Goal: Information Seeking & Learning: Find specific fact

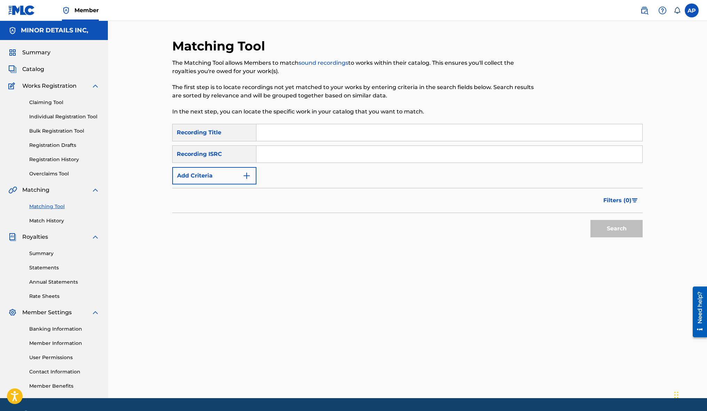
click at [201, 172] on button "Add Criteria" at bounding box center [214, 175] width 84 height 17
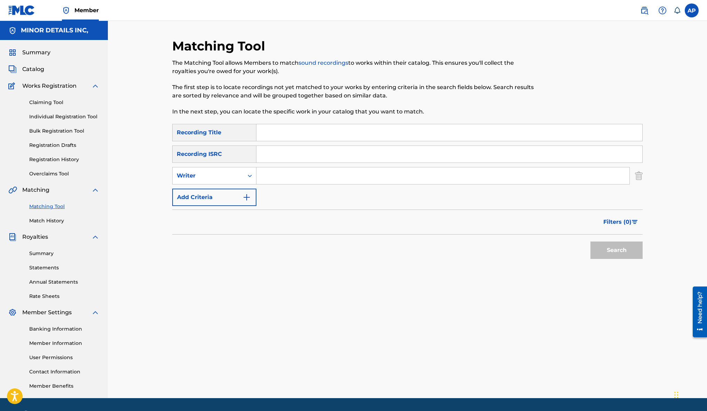
click at [288, 173] on input "Search Form" at bounding box center [442, 175] width 373 height 17
type input "paul mccartney"
click at [455, 241] on button "Search" at bounding box center [616, 249] width 52 height 17
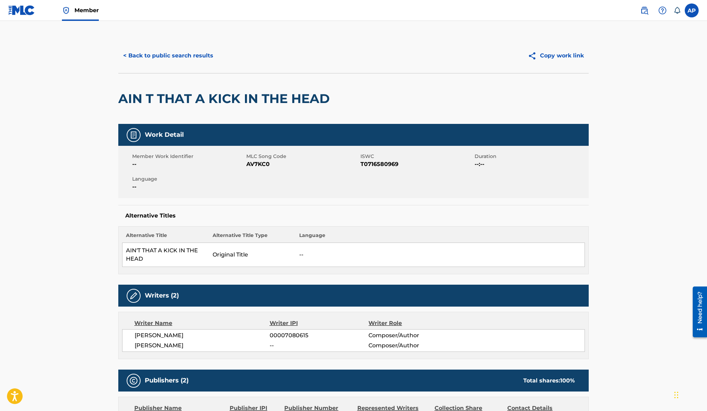
click at [189, 59] on button "< Back to public search results" at bounding box center [168, 55] width 100 height 17
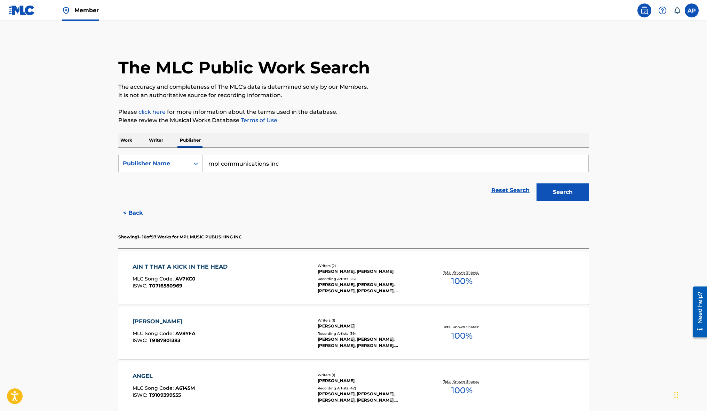
click at [429, 83] on p "The accuracy and completeness of The MLC's data is determined solely by our Mem…" at bounding box center [353, 87] width 470 height 8
click at [154, 141] on p "Writer" at bounding box center [156, 140] width 18 height 15
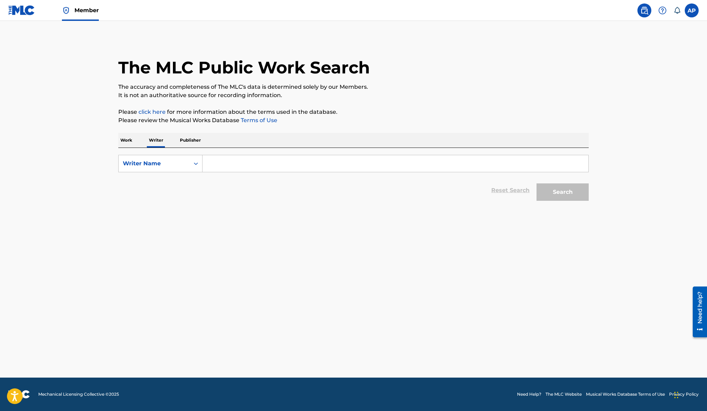
click at [375, 156] on input "Search Form" at bounding box center [395, 163] width 386 height 17
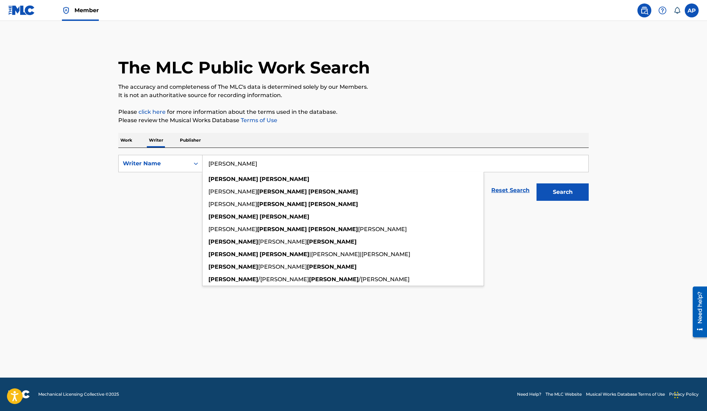
type input "paul mccartney"
click at [536, 183] on button "Search" at bounding box center [562, 191] width 52 height 17
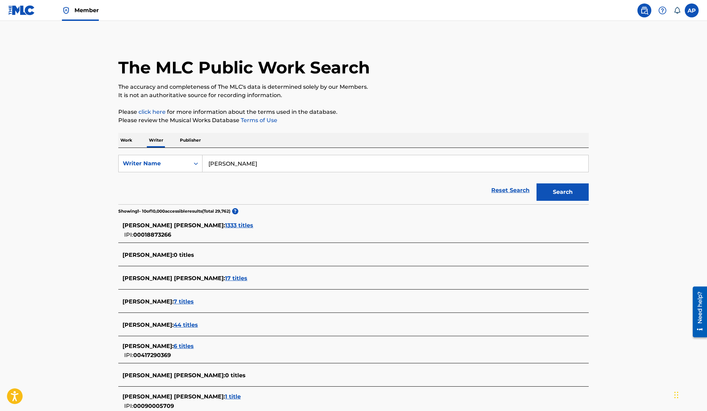
click at [225, 224] on span "1333 titles" at bounding box center [239, 225] width 28 height 7
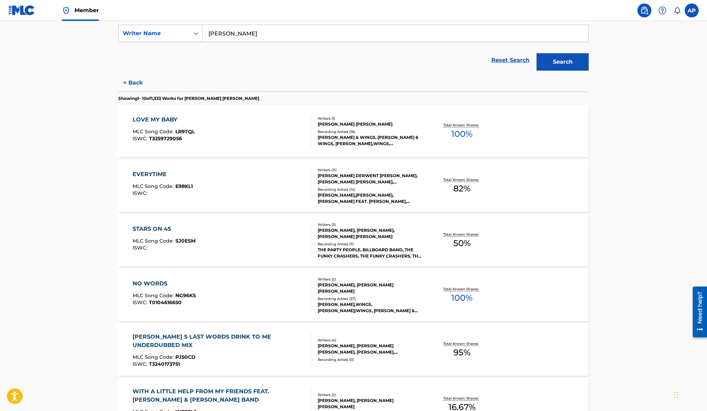
scroll to position [155, 0]
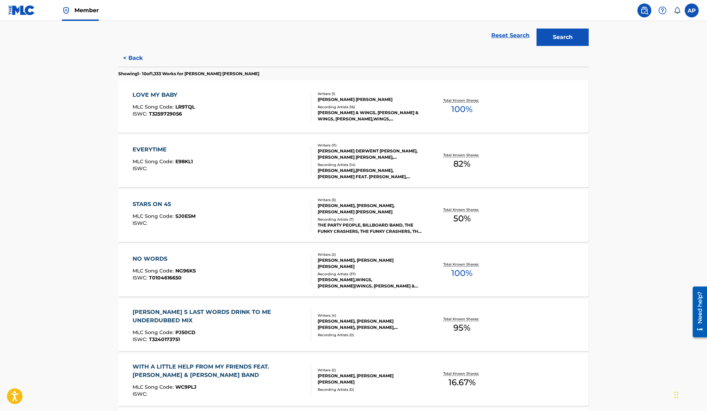
click at [276, 113] on div "LOVE MY BABY MLC Song Code : LR9TQL ISWC : T3259729056" at bounding box center [222, 106] width 179 height 31
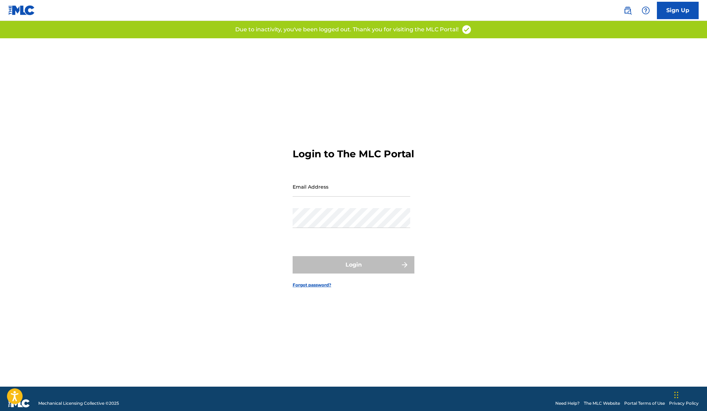
click at [328, 197] on input "Email Address" at bounding box center [352, 187] width 118 height 20
type input "[EMAIL_ADDRESS][DOMAIN_NAME]"
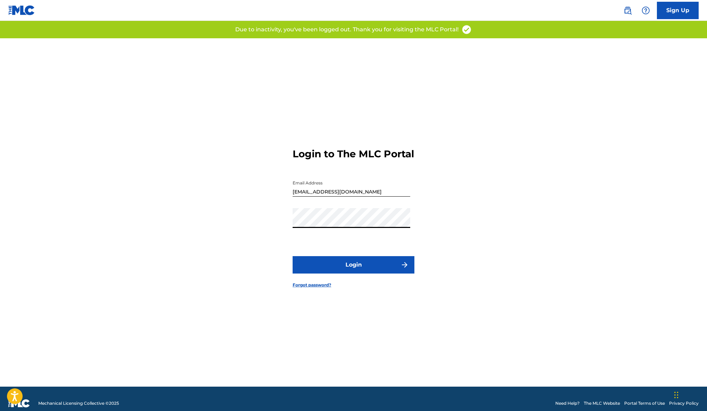
click at [358, 269] on button "Login" at bounding box center [354, 264] width 122 height 17
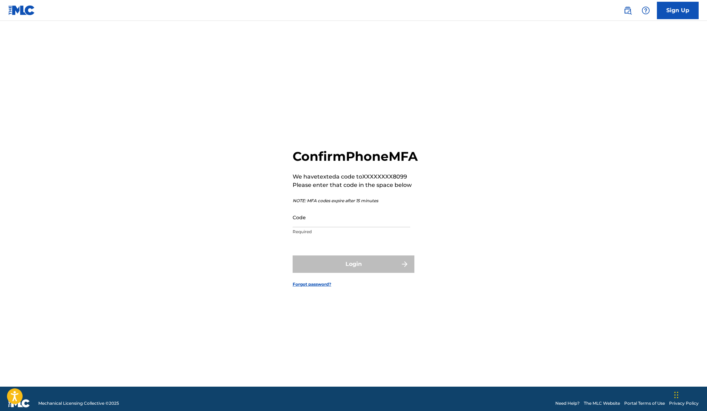
click at [327, 223] on input "Code" at bounding box center [352, 217] width 118 height 20
paste input "534495"
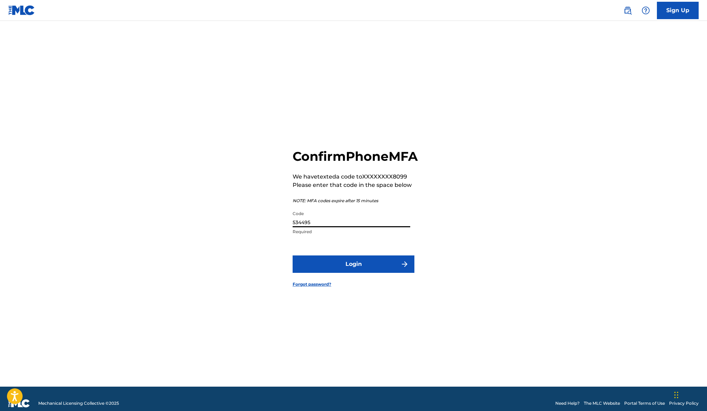
type input "534495"
click at [350, 270] on button "Login" at bounding box center [354, 263] width 122 height 17
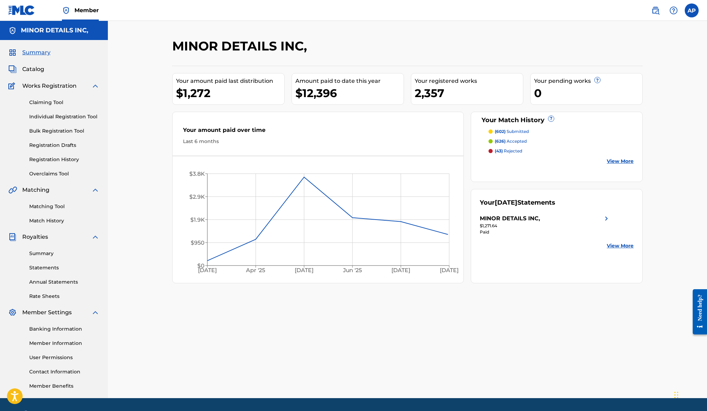
click at [159, 80] on div "MINOR DETAILS INC, Your amount paid last distribution $1,272 Amount paid to dat…" at bounding box center [407, 209] width 599 height 377
click at [45, 208] on link "Matching Tool" at bounding box center [64, 206] width 70 height 7
click at [53, 204] on link "Matching Tool" at bounding box center [64, 206] width 70 height 7
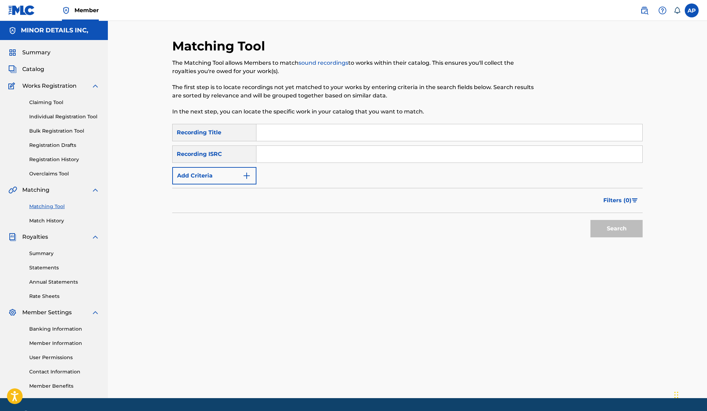
click at [229, 174] on button "Add Criteria" at bounding box center [214, 175] width 84 height 17
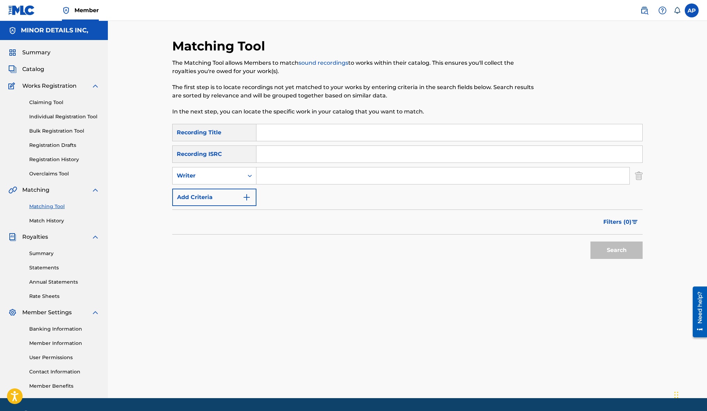
click at [259, 176] on input "Search Form" at bounding box center [442, 175] width 373 height 17
type input "[PERSON_NAME]"
click at [590, 241] on button "Search" at bounding box center [616, 249] width 52 height 17
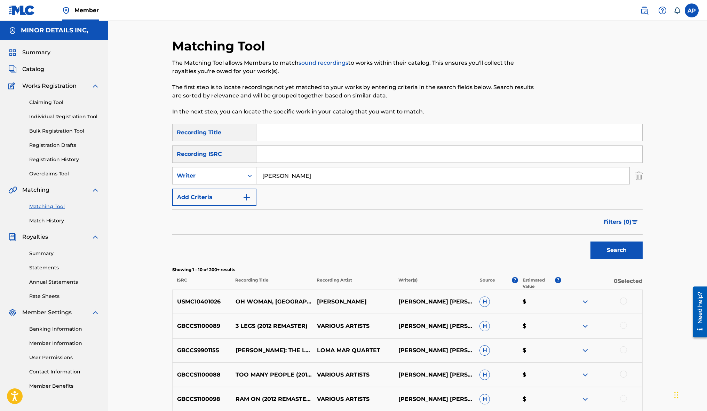
scroll to position [169, 0]
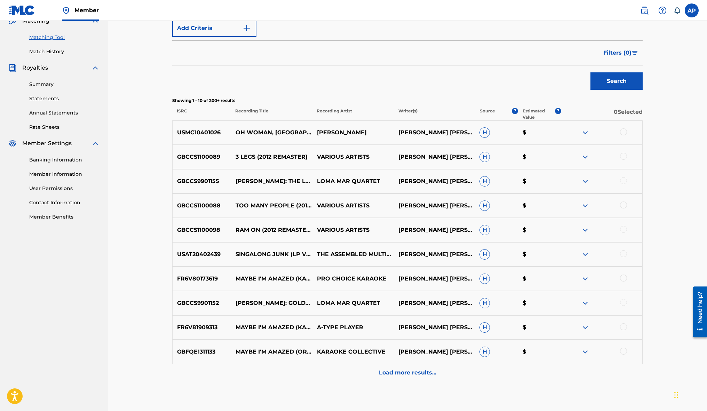
click at [429, 374] on p "Load more results..." at bounding box center [407, 372] width 57 height 8
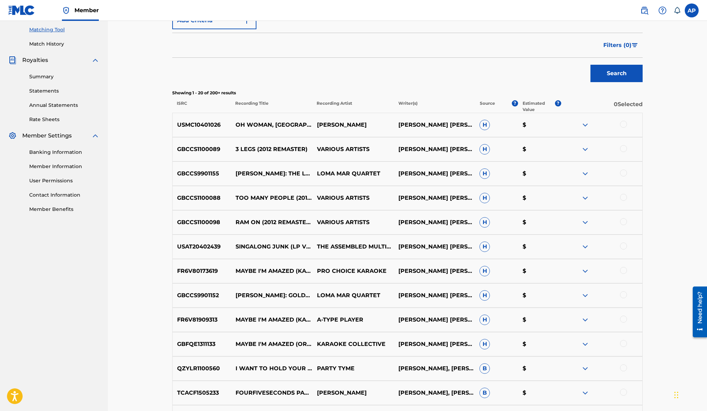
scroll to position [0, 0]
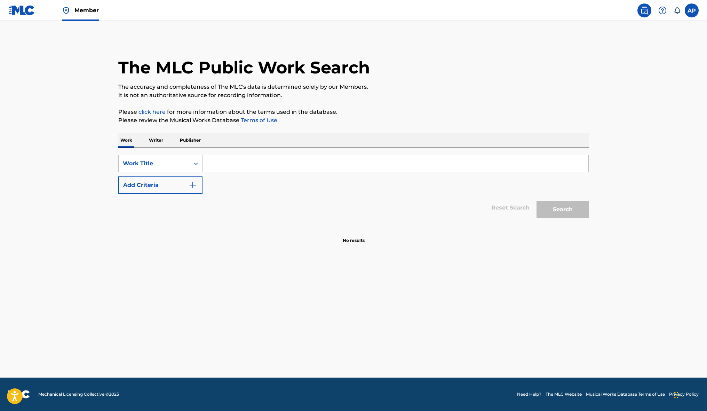
click at [144, 136] on div "Work Writer Publisher" at bounding box center [353, 140] width 470 height 15
click at [150, 137] on p "Writer" at bounding box center [156, 140] width 18 height 15
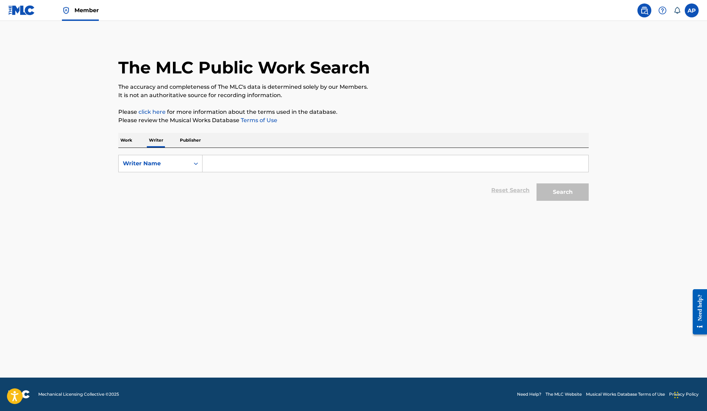
click at [238, 153] on div "SearchWithCriteria1a4856d6-7412-43f6-b440-a31596e5e410 Writer Name Reset Search…" at bounding box center [353, 176] width 470 height 56
click at [241, 164] on input "Search Form" at bounding box center [395, 163] width 386 height 17
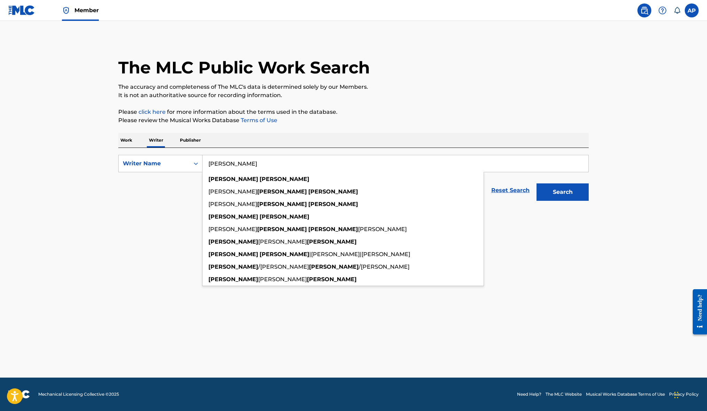
type input "[PERSON_NAME]"
click at [536, 183] on button "Search" at bounding box center [562, 191] width 52 height 17
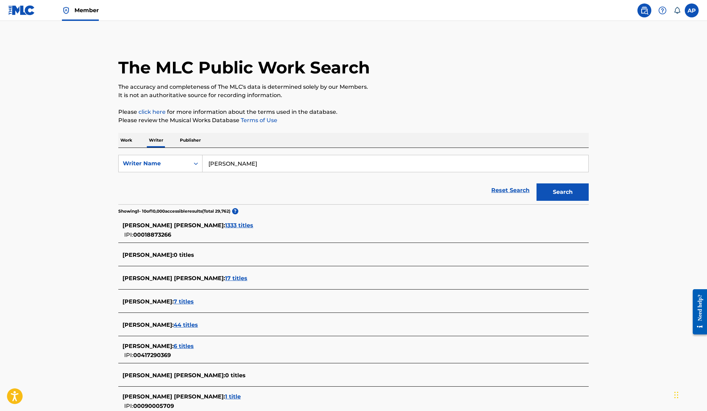
click at [225, 225] on span "1333 titles" at bounding box center [239, 225] width 28 height 7
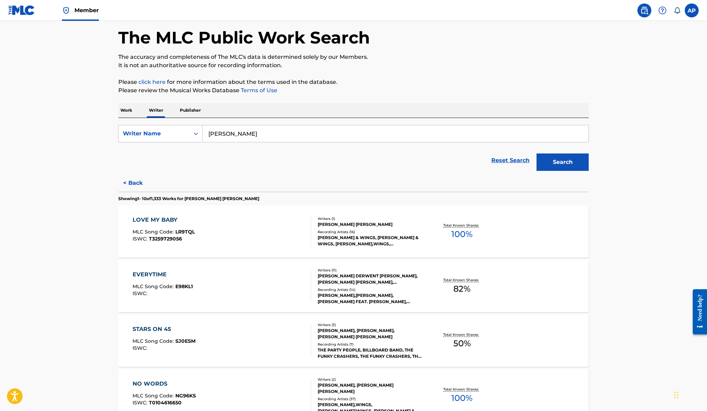
scroll to position [63, 0]
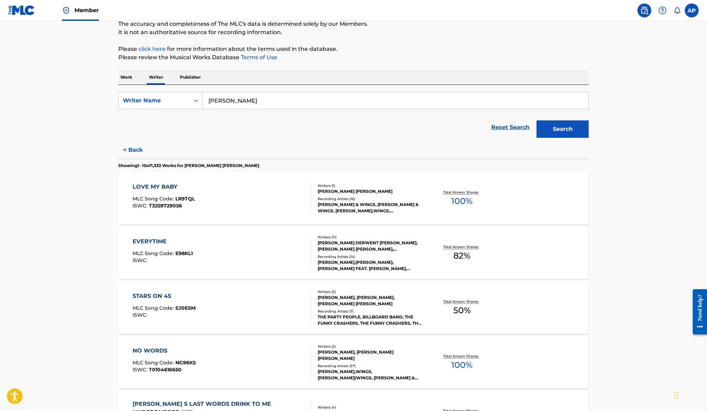
click at [268, 197] on div "LOVE MY BABY MLC Song Code : LR9TQL ISWC : T3259729056" at bounding box center [222, 198] width 179 height 31
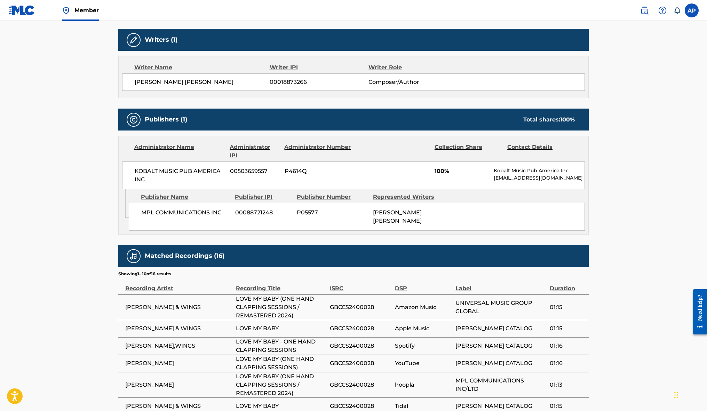
scroll to position [209, 0]
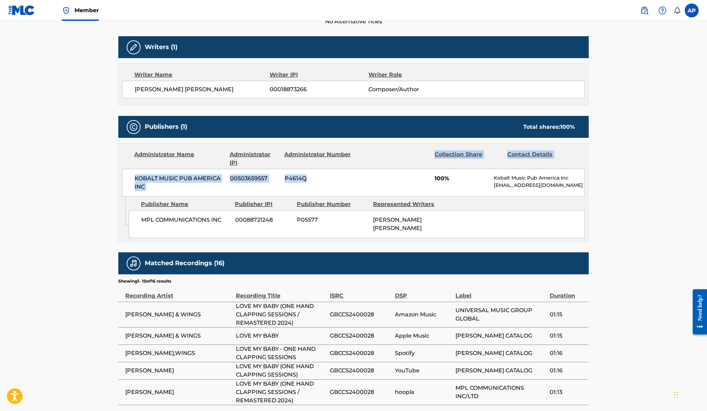
drag, startPoint x: 344, startPoint y: 179, endPoint x: 343, endPoint y: 160, distance: 19.2
click at [343, 160] on div "Administrator Name Administrator IPI Administrator Number Collection Share Cont…" at bounding box center [354, 169] width 470 height 53
click at [359, 167] on div "Administrator Name Administrator IPI Administrator Number Collection Share Cont…" at bounding box center [354, 169] width 470 height 53
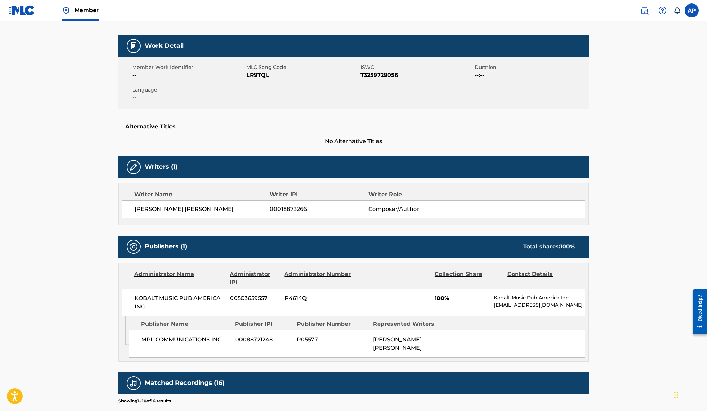
scroll to position [0, 0]
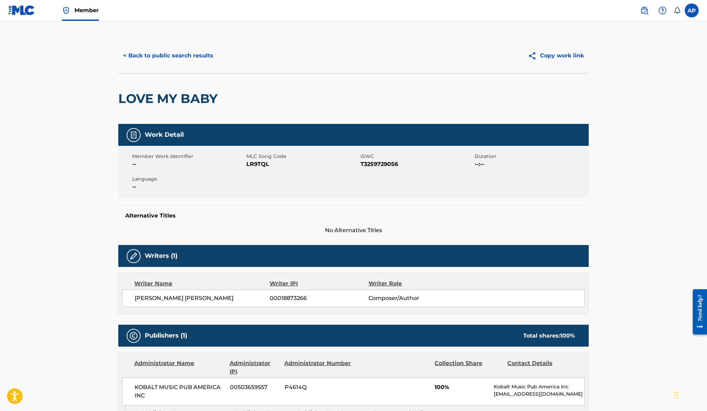
click at [169, 53] on button "< Back to public search results" at bounding box center [168, 55] width 100 height 17
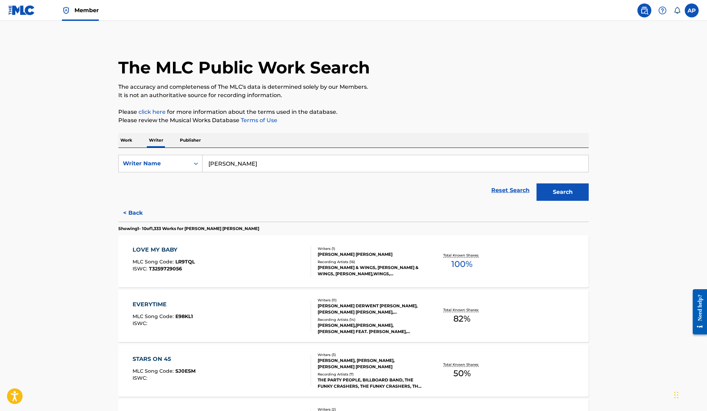
click at [259, 161] on input "paul mccartney" at bounding box center [395, 163] width 386 height 17
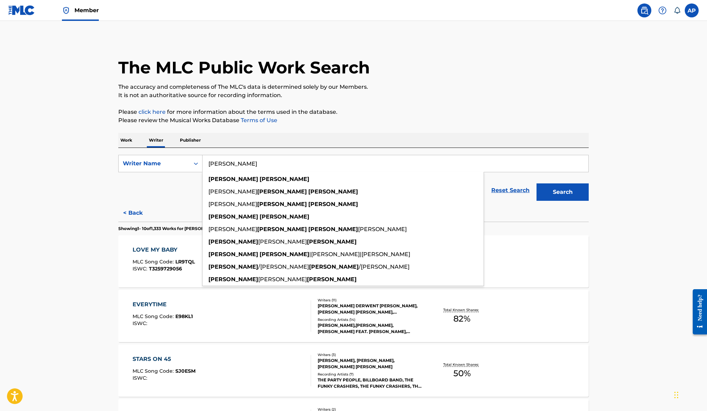
click at [259, 161] on input "paul mccartney" at bounding box center [395, 163] width 386 height 17
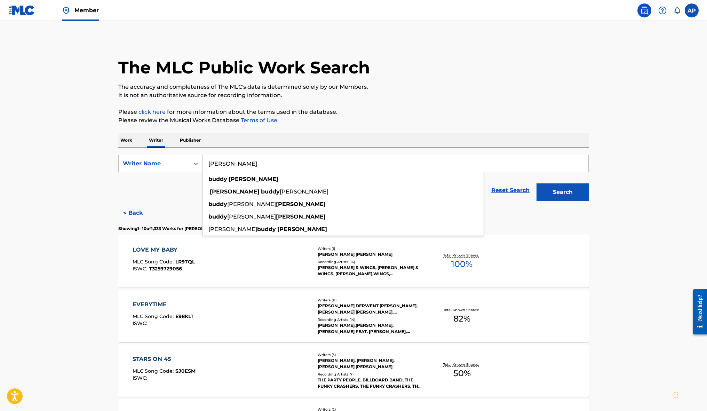
type input "buddy holly"
click at [536, 183] on button "Search" at bounding box center [562, 191] width 52 height 17
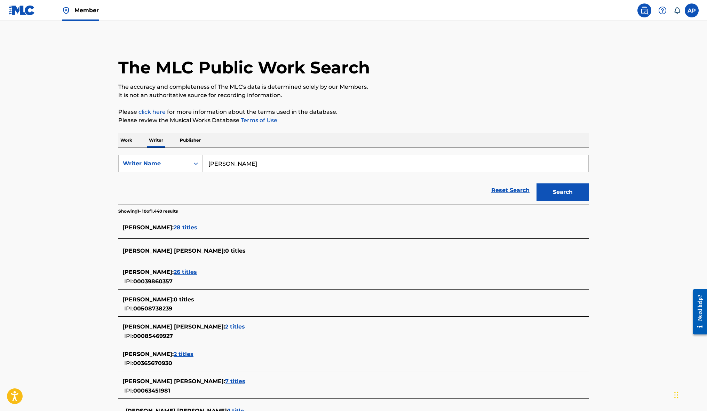
click at [181, 271] on span "26 titles" at bounding box center [185, 272] width 23 height 7
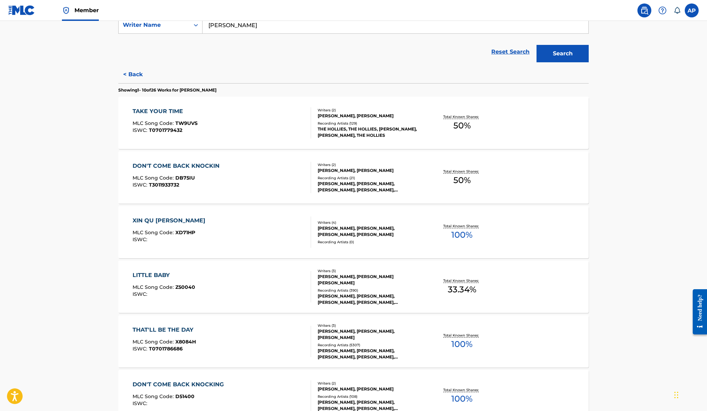
scroll to position [209, 0]
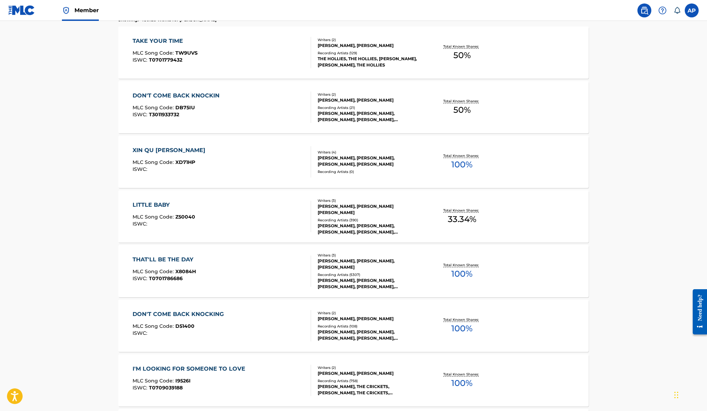
click at [267, 321] on div "DON'T COME BACK KNOCKING MLC Song Code : D51400 ISWC :" at bounding box center [222, 325] width 179 height 31
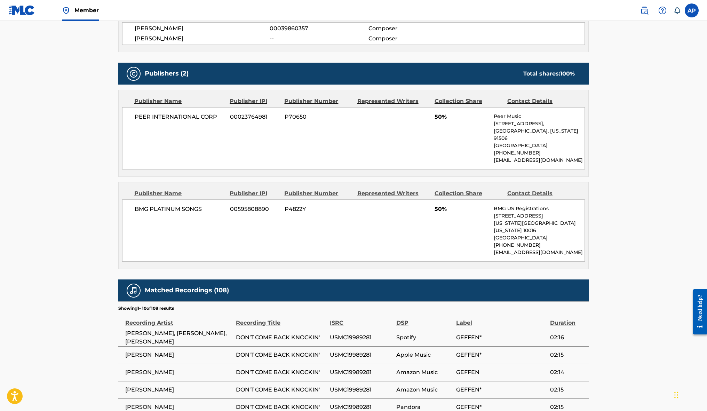
scroll to position [419, 0]
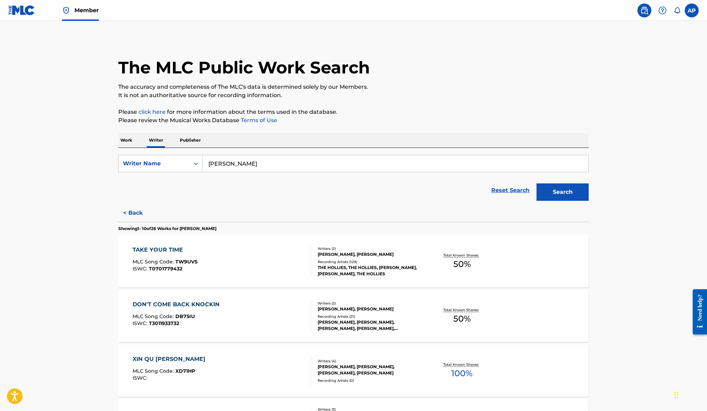
click at [259, 165] on input "buddy holly" at bounding box center [395, 163] width 386 height 17
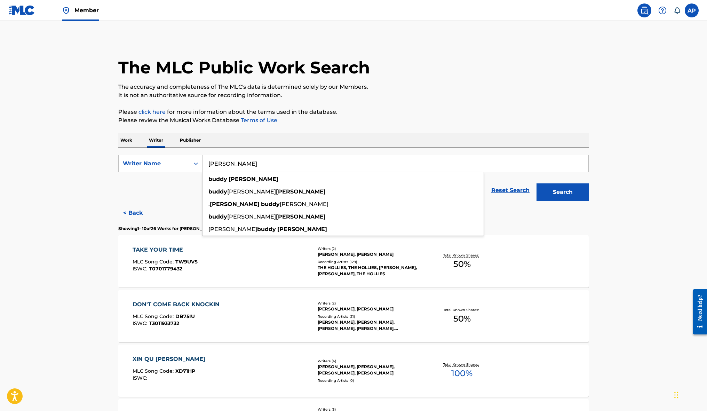
click at [259, 165] on input "buddy holly" at bounding box center [395, 163] width 386 height 17
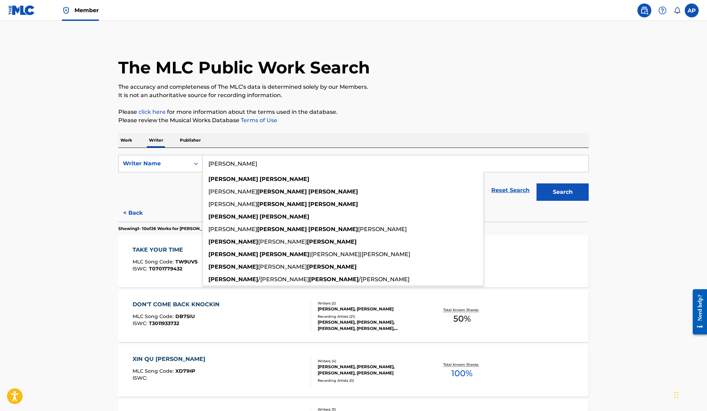
type input "paul mccartney"
click at [536, 183] on button "Search" at bounding box center [562, 191] width 52 height 17
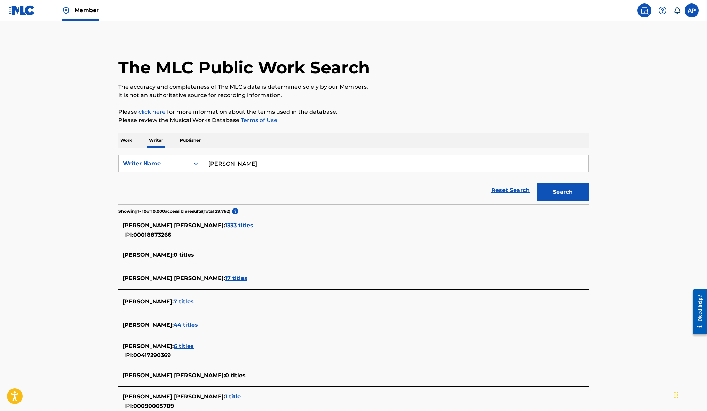
click at [225, 223] on span "1333 titles" at bounding box center [239, 225] width 28 height 7
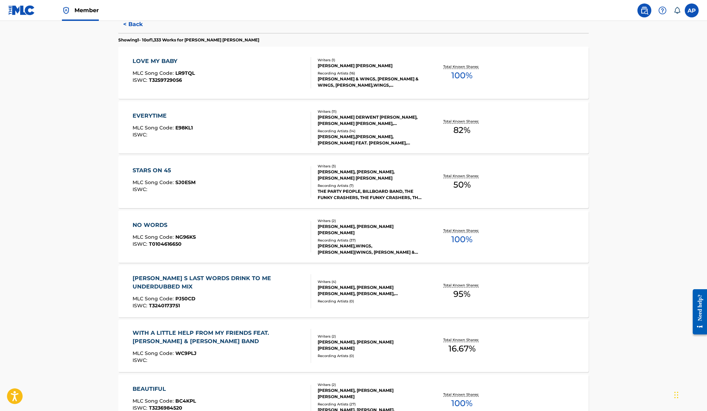
scroll to position [317, 0]
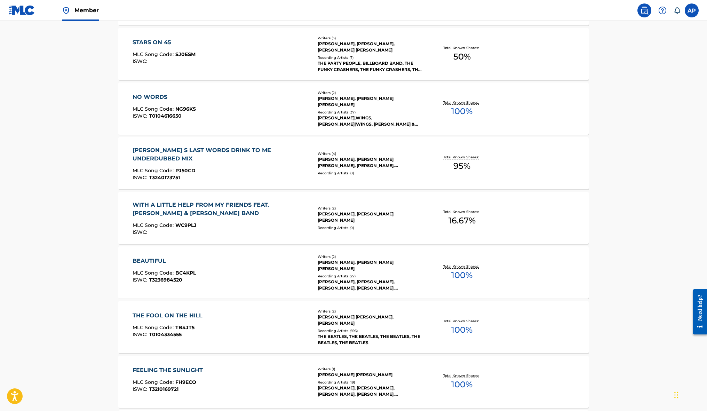
click at [279, 269] on div "BEAUTIFUL MLC Song Code : BC4KPL ISWC : T3236984520" at bounding box center [222, 272] width 179 height 31
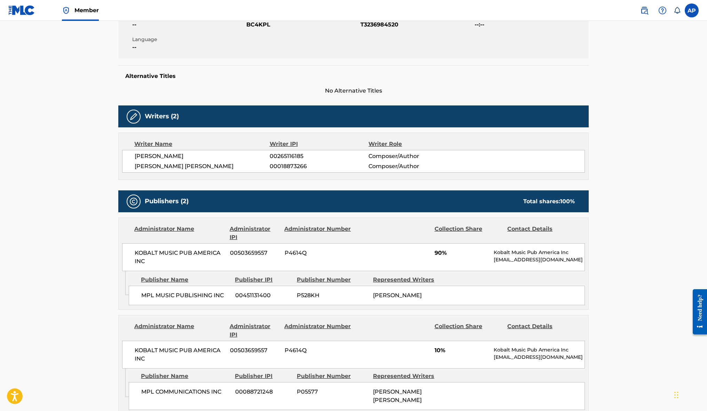
scroll to position [120, 0]
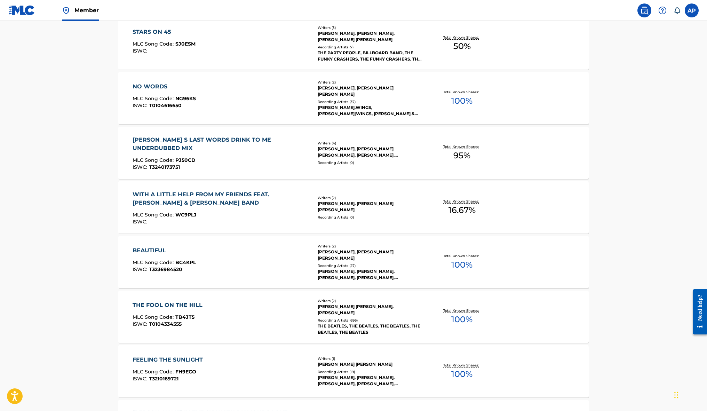
scroll to position [440, 0]
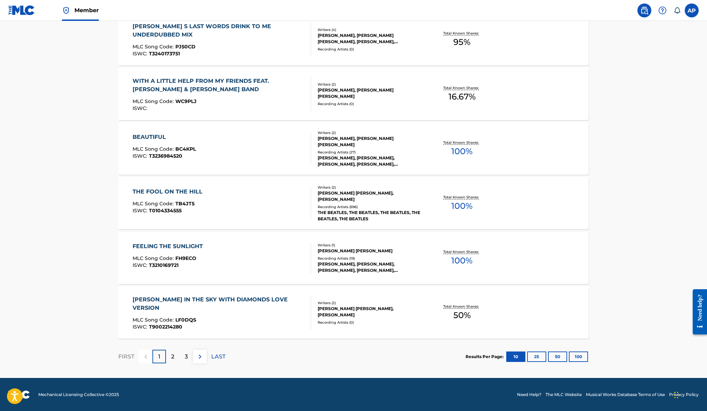
click at [294, 306] on div "LUCY IN THE SKY WITH DIAMONDS LOVE VERSION MLC Song Code : LF0DQS ISWC : T90022…" at bounding box center [222, 312] width 179 height 34
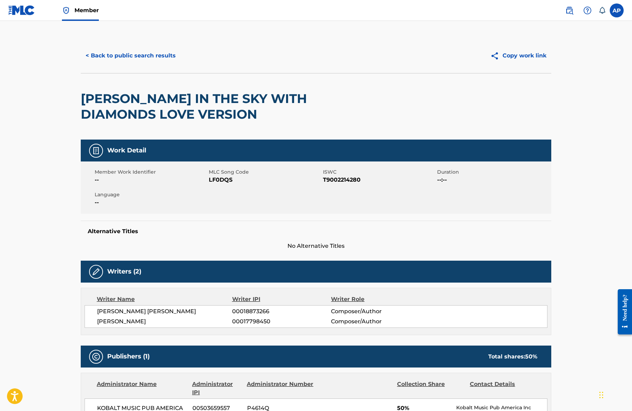
click at [91, 46] on div "< Back to public search results Copy work link" at bounding box center [316, 55] width 470 height 35
click at [102, 56] on button "< Back to public search results" at bounding box center [131, 55] width 100 height 17
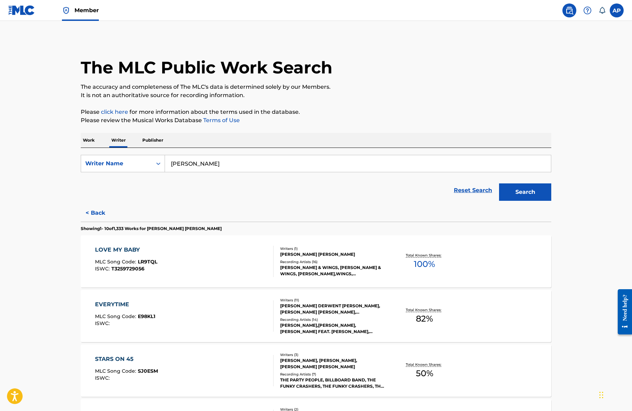
click at [220, 157] on input "paul mccartney" at bounding box center [358, 163] width 386 height 17
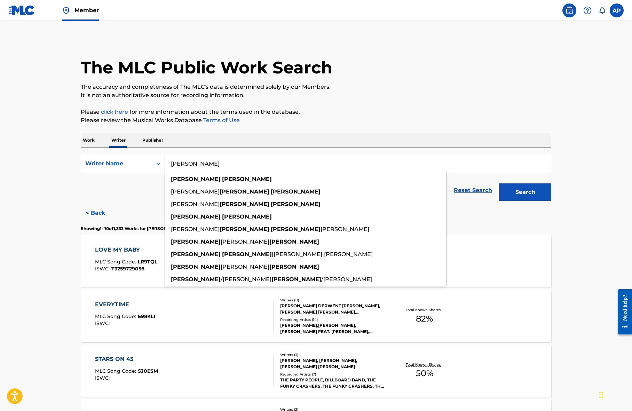
click at [220, 157] on input "paul mccartney" at bounding box center [358, 163] width 386 height 17
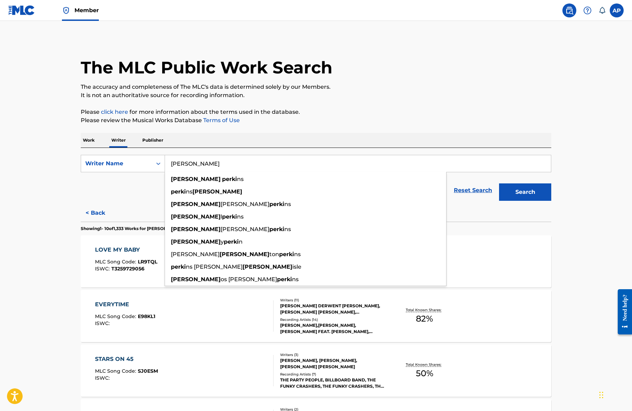
type input "[PERSON_NAME]"
click at [499, 183] on button "Search" at bounding box center [525, 191] width 52 height 17
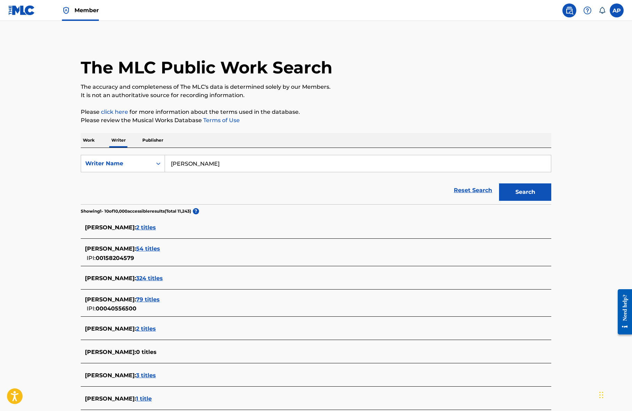
click at [142, 250] on span "54 titles" at bounding box center [148, 248] width 24 height 7
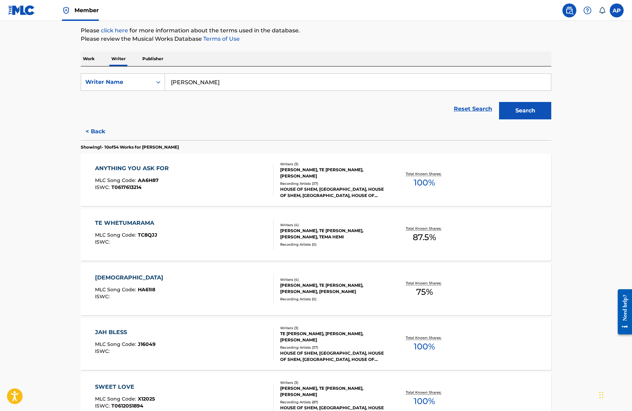
scroll to position [42, 0]
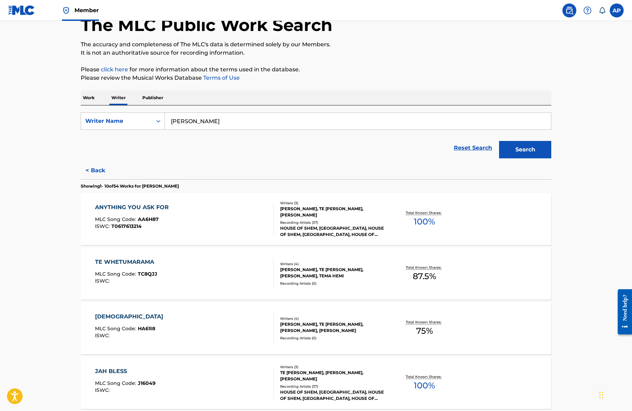
click at [95, 167] on button "< Back" at bounding box center [102, 170] width 42 height 17
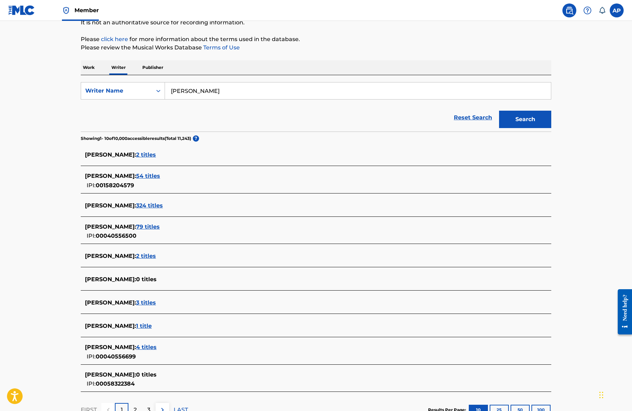
scroll to position [79, 0]
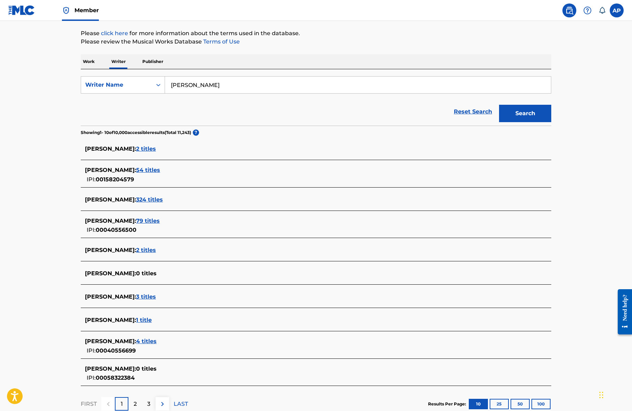
click at [142, 218] on span "79 titles" at bounding box center [148, 220] width 24 height 7
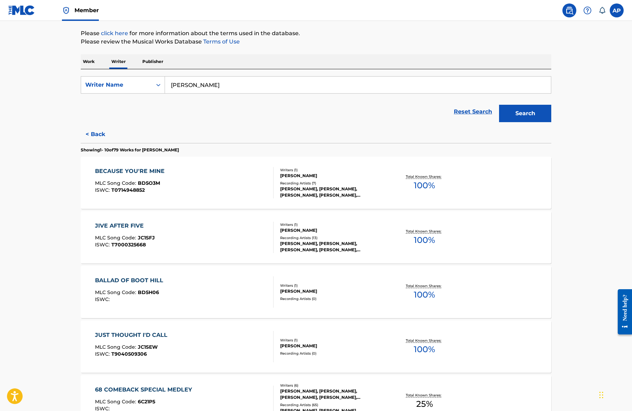
click at [226, 176] on div "BECAUSE YOU'RE MINE MLC Song Code : BD5O3M ISWC : T0714948852" at bounding box center [184, 182] width 179 height 31
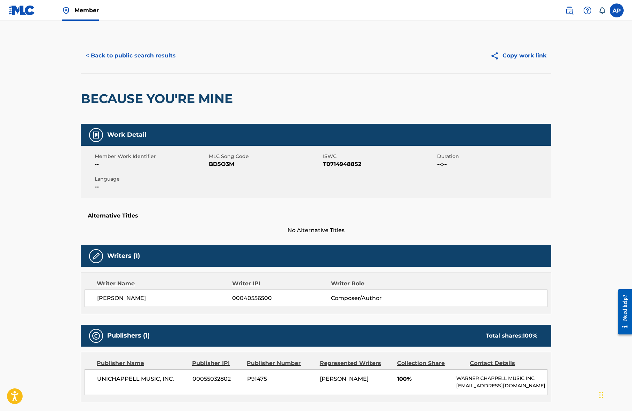
scroll to position [119, 0]
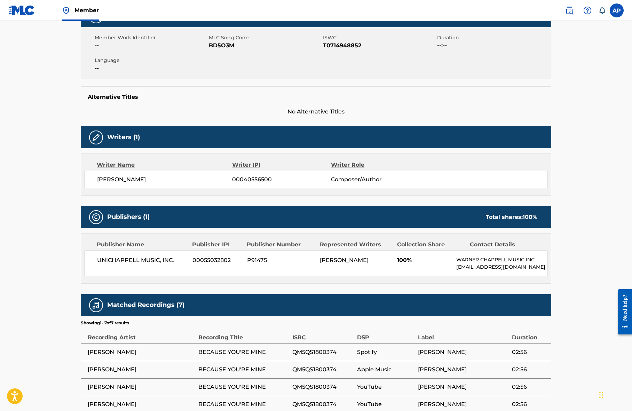
click at [225, 268] on div "UNICHAPPELL MUSIC, INC. 00055032802 P91475 CARL PERKINS 100% WARNER CHAPPELL MU…" at bounding box center [316, 263] width 463 height 26
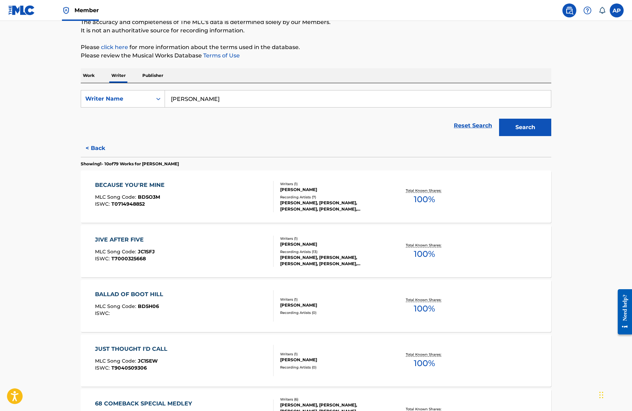
scroll to position [93, 0]
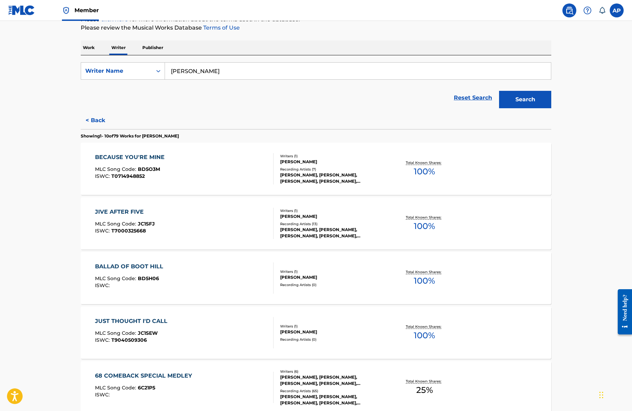
click at [224, 268] on div "BALLAD OF BOOT HILL MLC Song Code : BD5H06 ISWC :" at bounding box center [184, 277] width 179 height 31
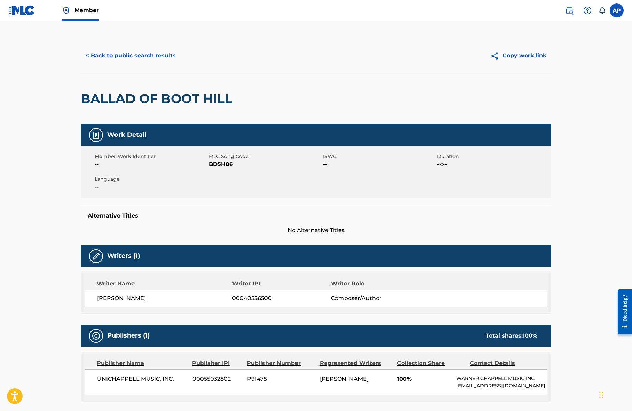
scroll to position [89, 0]
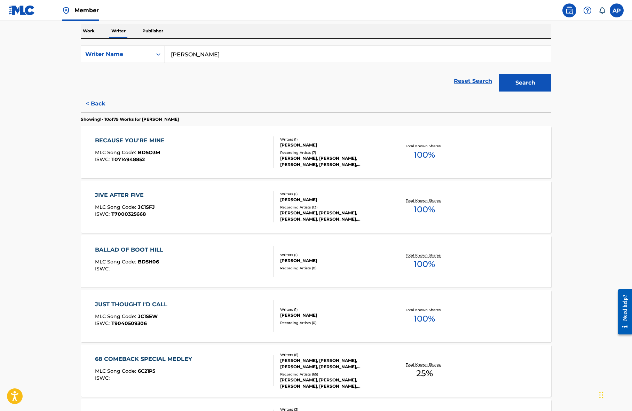
scroll to position [440, 0]
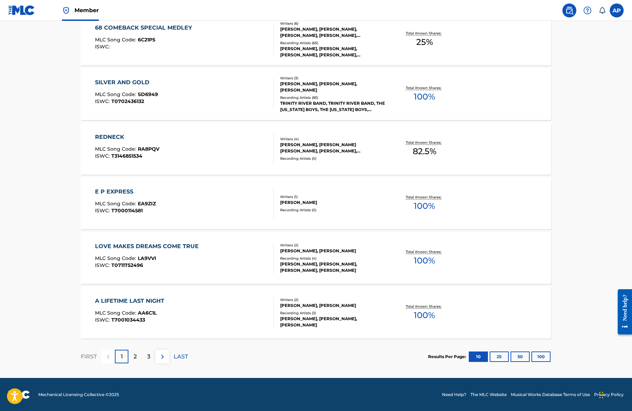
click at [544, 356] on button "100" at bounding box center [540, 356] width 19 height 10
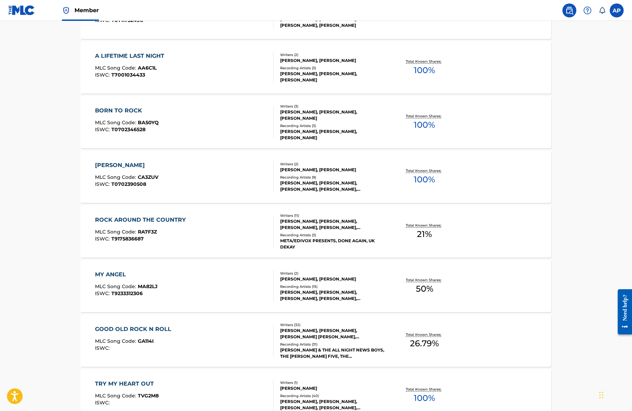
scroll to position [0, 0]
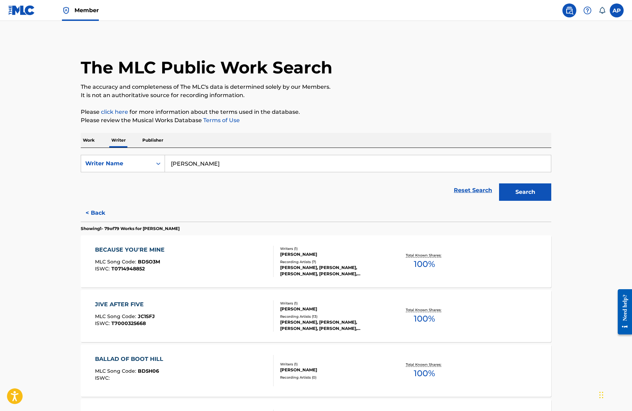
click at [25, 10] on img at bounding box center [21, 10] width 27 height 10
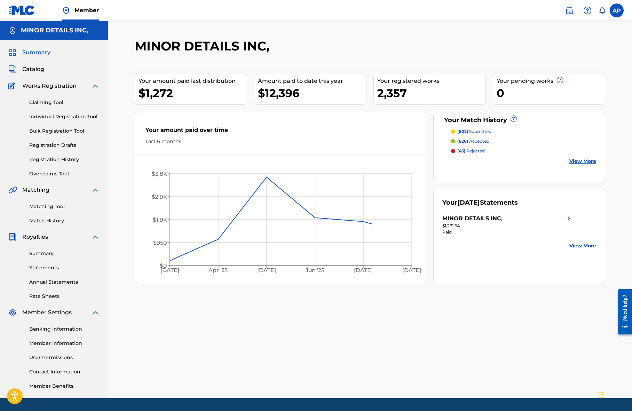
click at [33, 211] on div "Matching Tool Match History" at bounding box center [53, 209] width 91 height 30
click at [35, 208] on link "Matching Tool" at bounding box center [64, 206] width 70 height 7
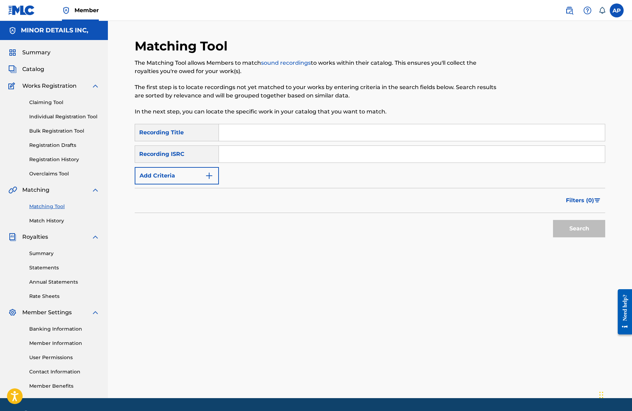
click at [161, 180] on button "Add Criteria" at bounding box center [177, 175] width 84 height 17
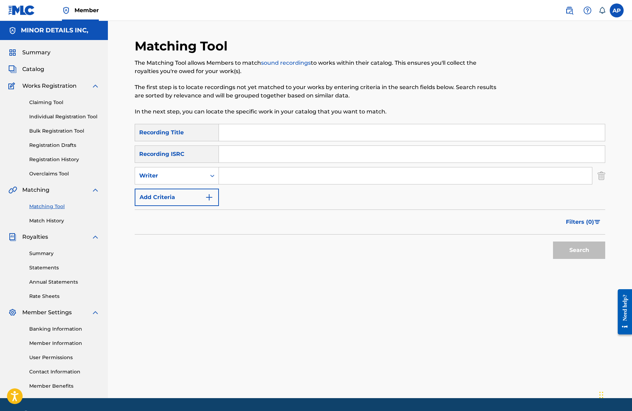
click at [248, 180] on input "Search Form" at bounding box center [405, 175] width 373 height 17
type input "[PERSON_NAME]"
click at [553, 241] on button "Search" at bounding box center [579, 249] width 52 height 17
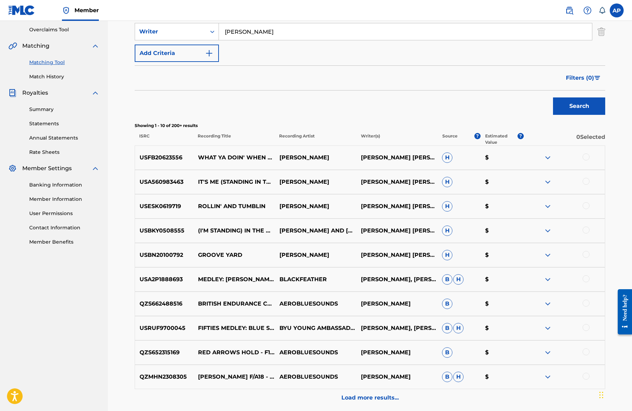
scroll to position [145, 0]
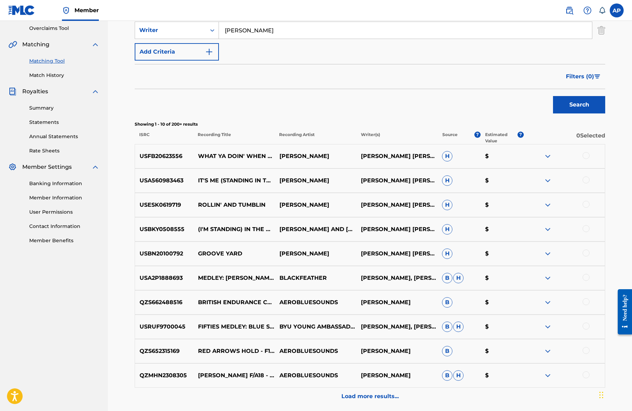
click at [590, 75] on span "Filters ( 0 )" at bounding box center [580, 76] width 28 height 8
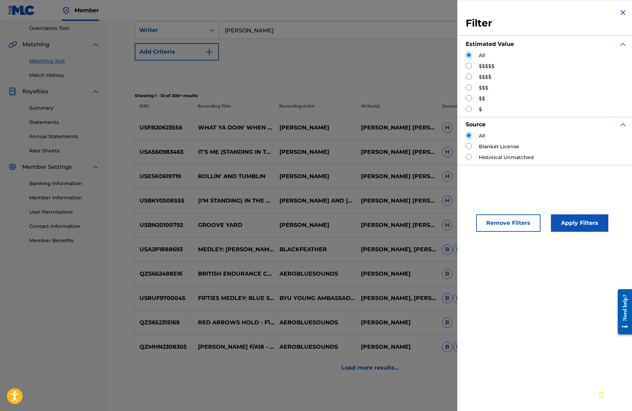
click at [482, 63] on label "$$$$$" at bounding box center [487, 66] width 16 height 7
click at [470, 63] on input "Search Form" at bounding box center [468, 66] width 6 height 6
radio input "true"
click at [577, 229] on button "Apply Filters" at bounding box center [579, 222] width 57 height 17
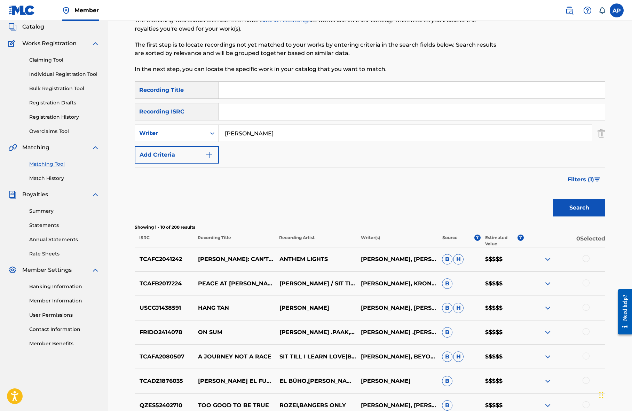
scroll to position [0, 0]
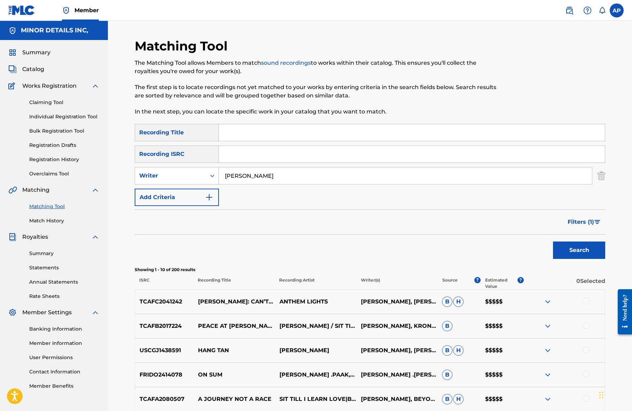
click at [572, 5] on link at bounding box center [569, 10] width 14 height 14
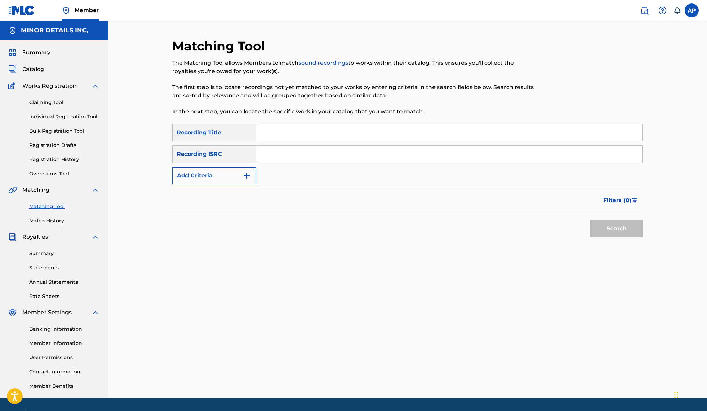
click at [279, 136] on input "Search Form" at bounding box center [449, 132] width 386 height 17
type input "claire de lune"
click at [590, 220] on button "Search" at bounding box center [616, 228] width 52 height 17
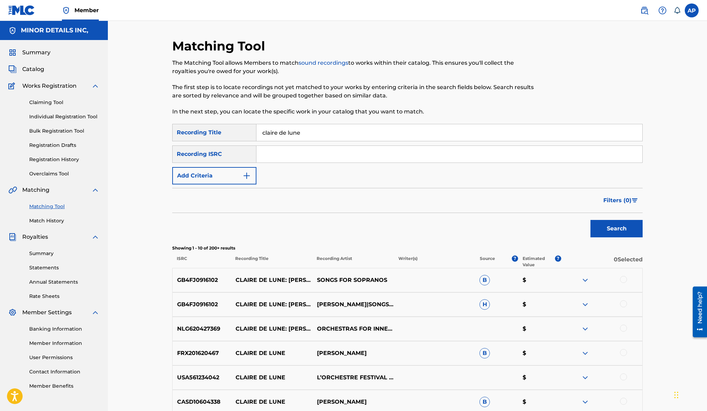
click at [285, 133] on input "claire de lune" at bounding box center [449, 132] width 386 height 17
click at [233, 175] on button "Add Criteria" at bounding box center [214, 175] width 84 height 17
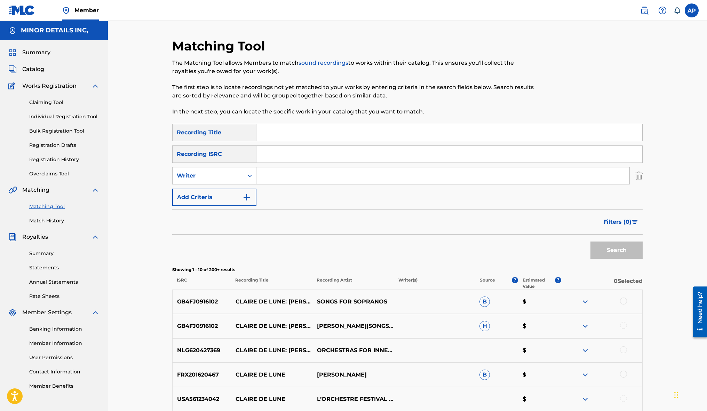
click at [269, 172] on input "Search Form" at bounding box center [442, 175] width 373 height 17
type input "claude debussy"
click at [590, 241] on button "Search" at bounding box center [616, 249] width 52 height 17
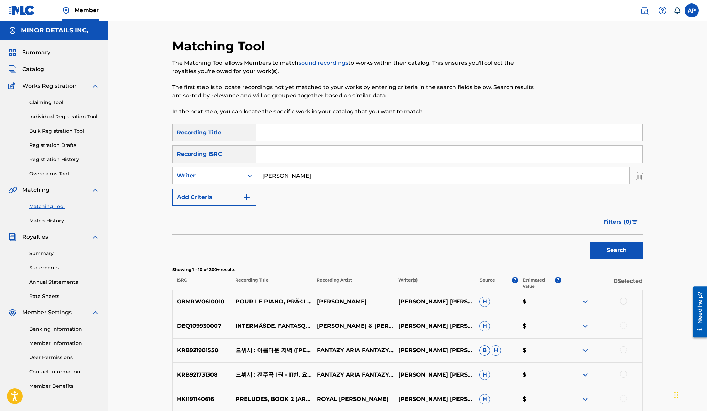
click at [622, 220] on span "Filters ( 0 )" at bounding box center [617, 222] width 28 height 8
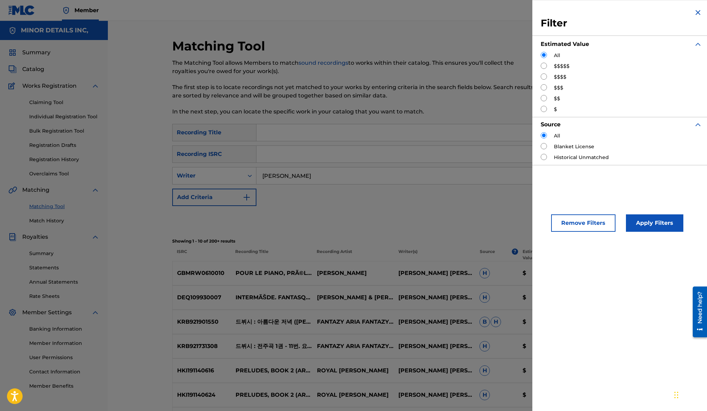
click at [563, 65] on label "$$$$$" at bounding box center [562, 66] width 16 height 7
click at [544, 63] on input "Search Form" at bounding box center [544, 66] width 6 height 6
radio input "true"
click at [650, 218] on button "Apply Filters" at bounding box center [654, 222] width 57 height 17
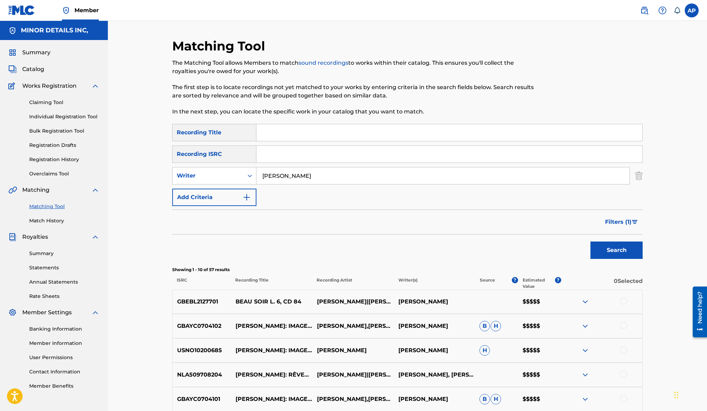
scroll to position [197, 0]
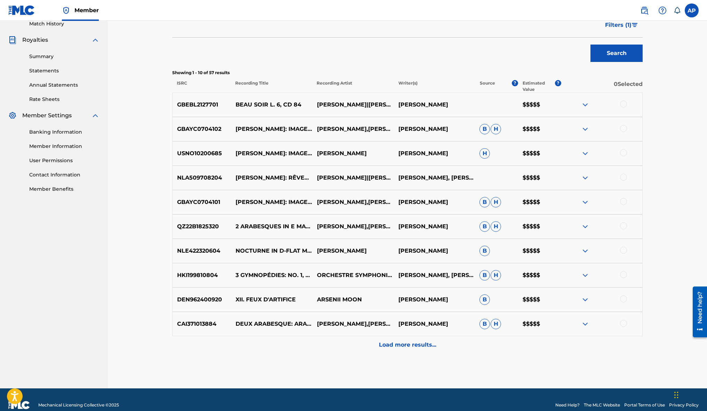
click at [405, 341] on p "Load more results..." at bounding box center [407, 345] width 57 height 8
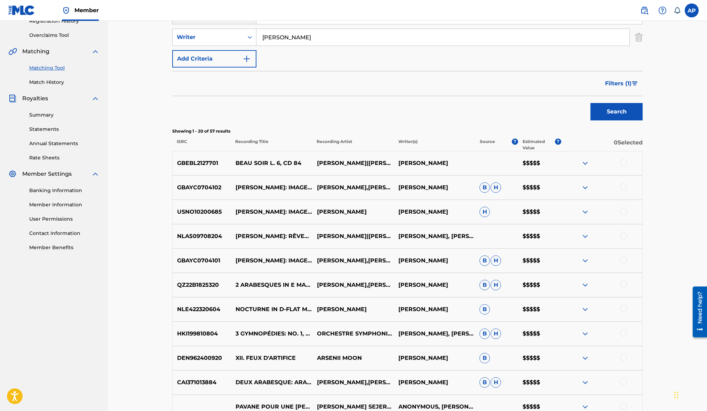
scroll to position [0, 0]
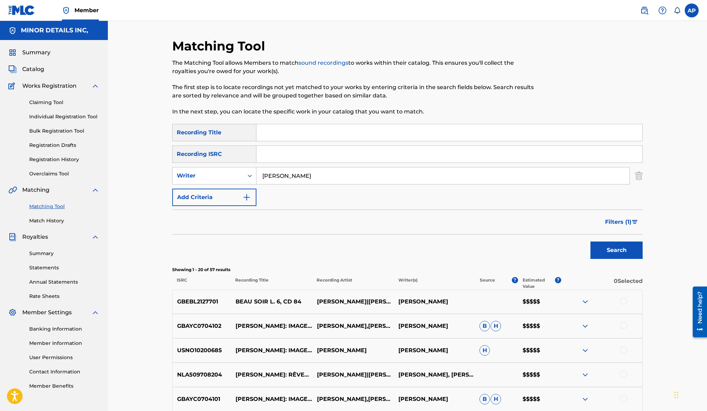
click at [419, 227] on div "Filters ( 1 )" at bounding box center [407, 221] width 470 height 25
click at [350, 174] on input "claude debussy" at bounding box center [442, 175] width 373 height 17
type input "paul mccartney"
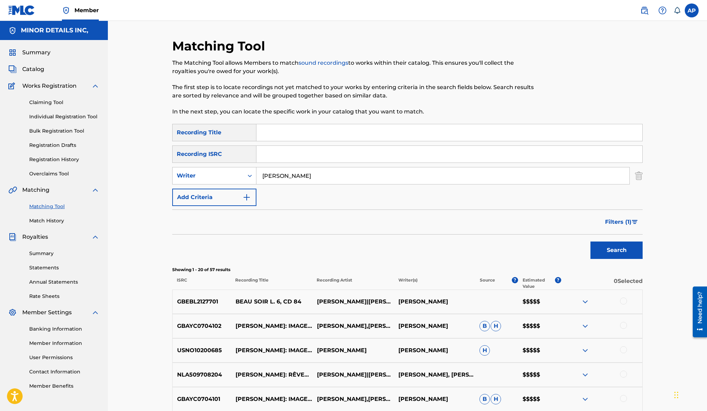
click at [590, 241] on button "Search" at bounding box center [616, 249] width 52 height 17
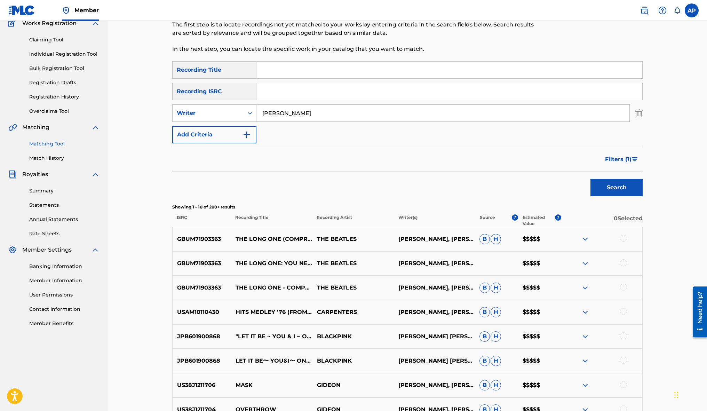
scroll to position [36, 0]
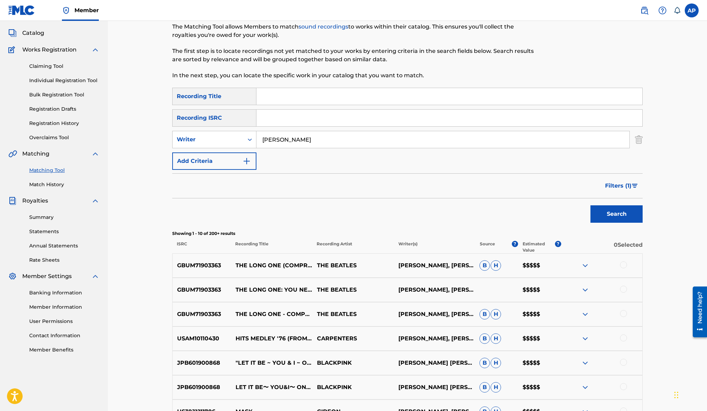
click at [398, 95] on input "Search Form" at bounding box center [449, 96] width 386 height 17
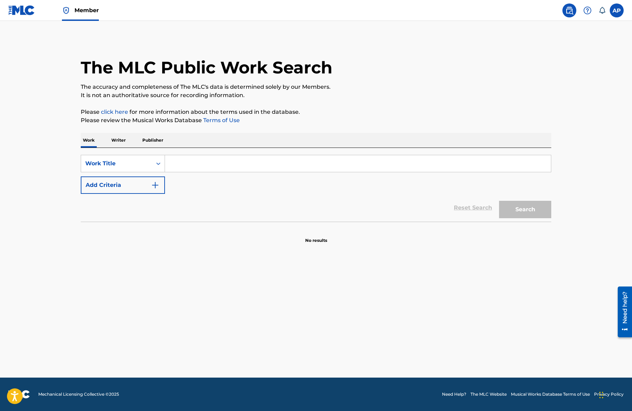
click at [196, 162] on input "Search Form" at bounding box center [358, 163] width 386 height 17
click at [138, 186] on button "Add Criteria" at bounding box center [123, 184] width 84 height 17
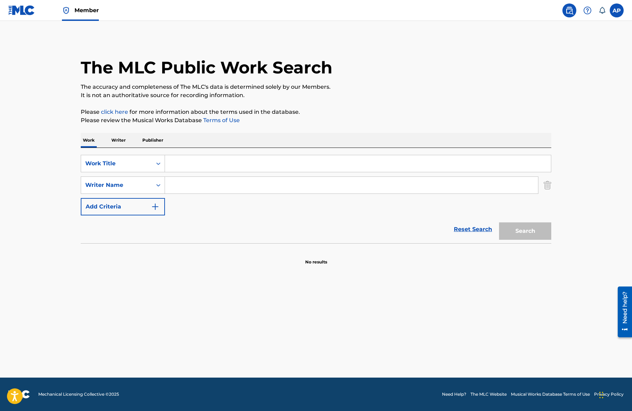
click at [185, 184] on input "Search Form" at bounding box center [351, 185] width 373 height 17
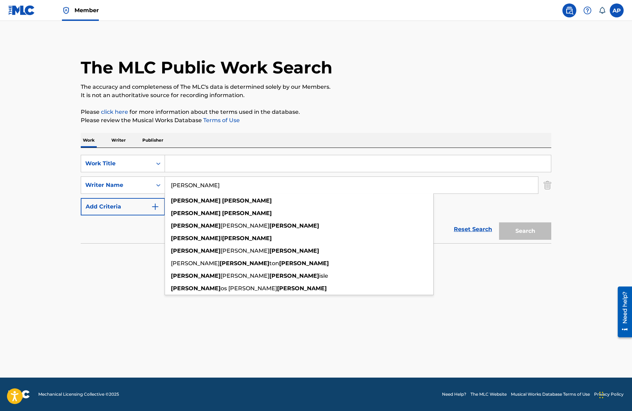
type input "[PERSON_NAME]"
click at [187, 171] on input "Search Form" at bounding box center [358, 163] width 386 height 17
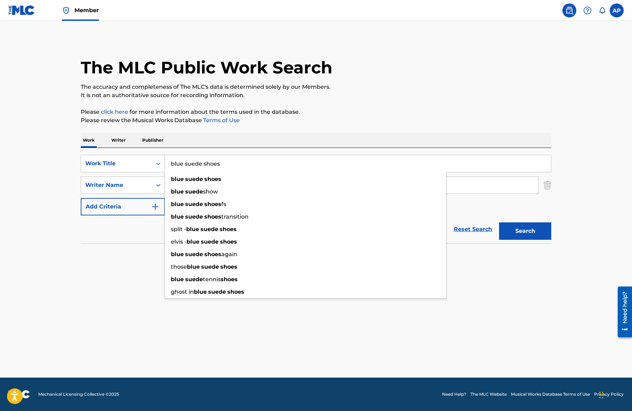
type input "blue suede shoes"
click at [499, 222] on button "Search" at bounding box center [525, 230] width 52 height 17
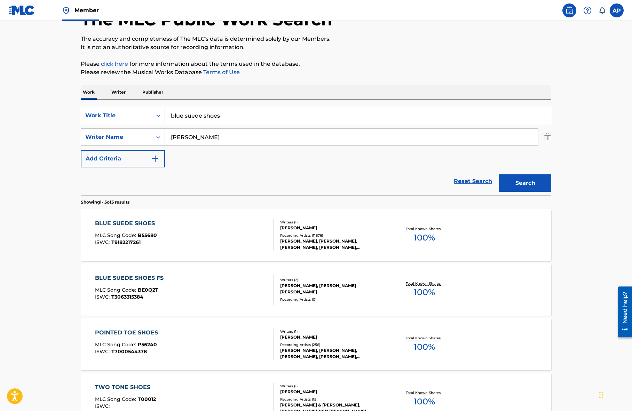
scroll to position [70, 0]
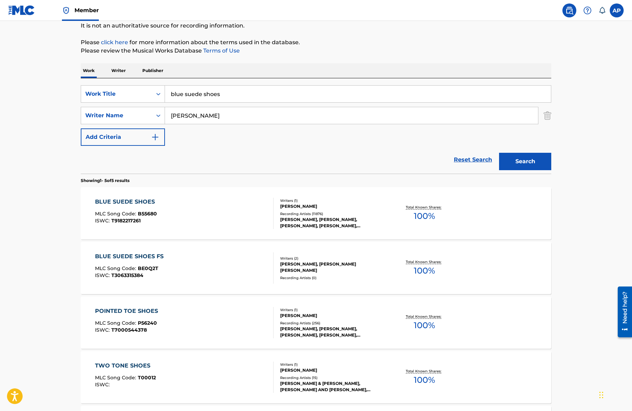
click at [246, 215] on div "BLUE SUEDE SHOES MLC Song Code : B55680 ISWC : T9182217261" at bounding box center [184, 213] width 179 height 31
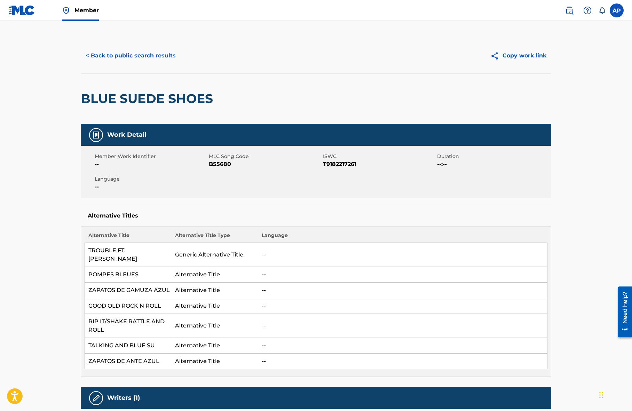
scroll to position [224, 0]
